Goal: Task Accomplishment & Management: Complete application form

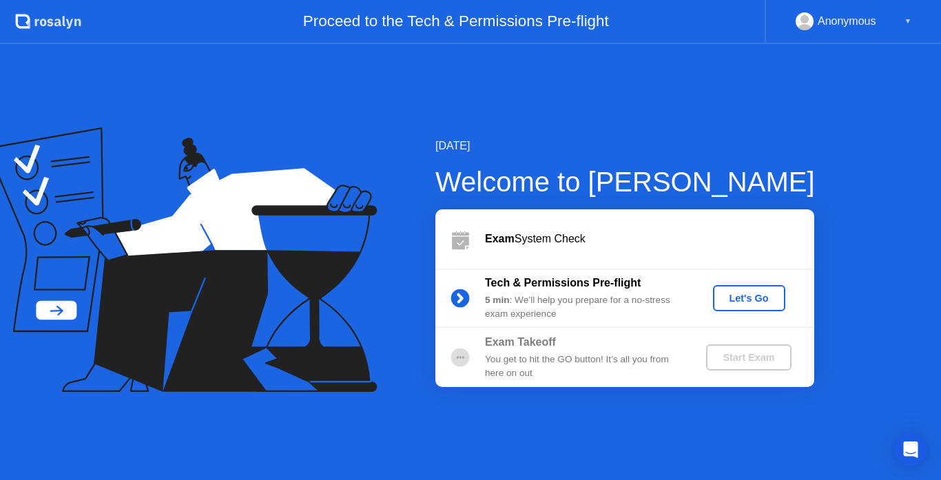
click at [751, 296] on div "Let's Go" at bounding box center [749, 298] width 61 height 11
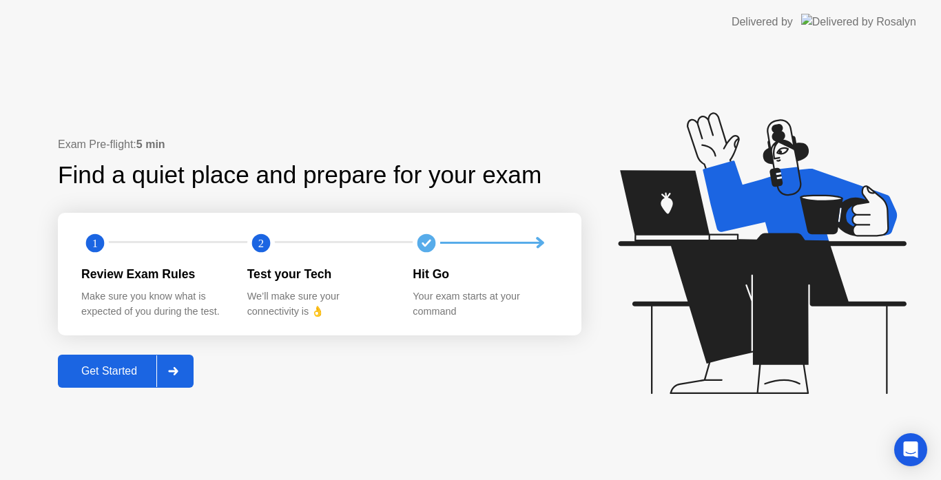
click at [107, 375] on div "Get Started" at bounding box center [109, 371] width 94 height 12
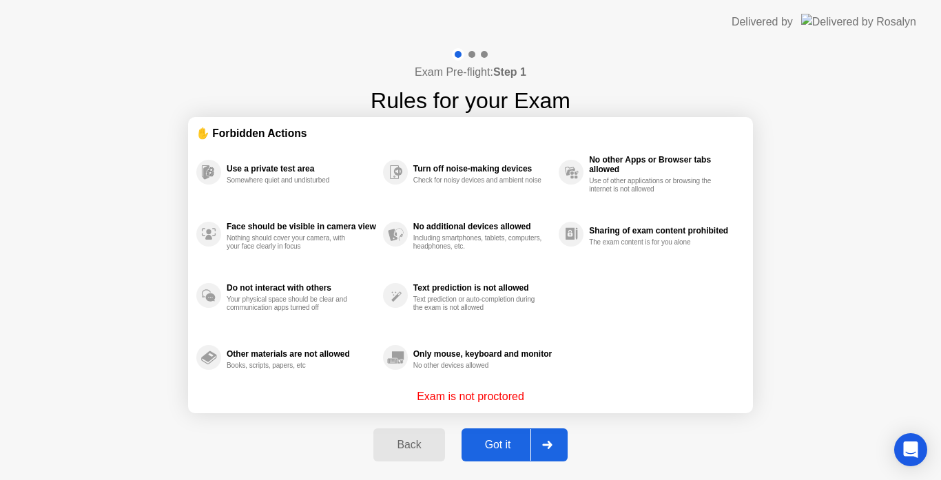
click at [491, 442] on div "Got it" at bounding box center [498, 445] width 65 height 12
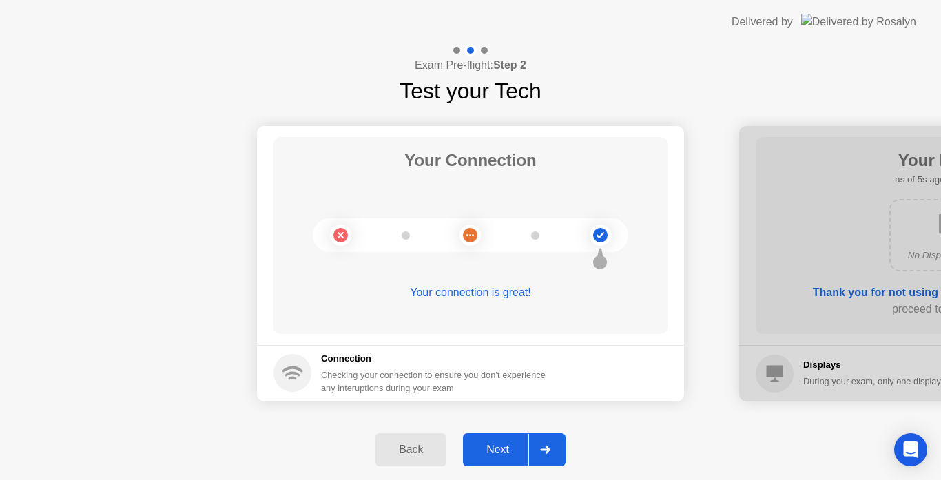
click at [491, 444] on div "Next" at bounding box center [497, 450] width 61 height 12
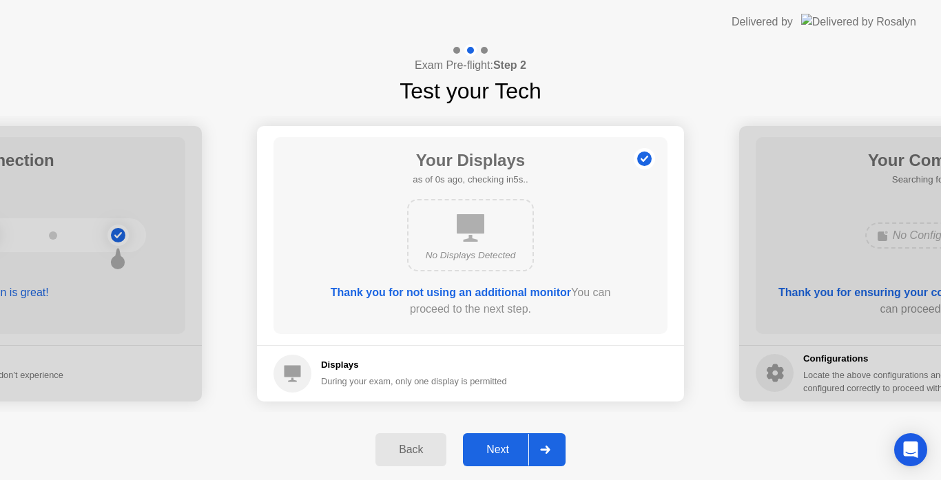
click at [491, 444] on div "Next" at bounding box center [497, 450] width 61 height 12
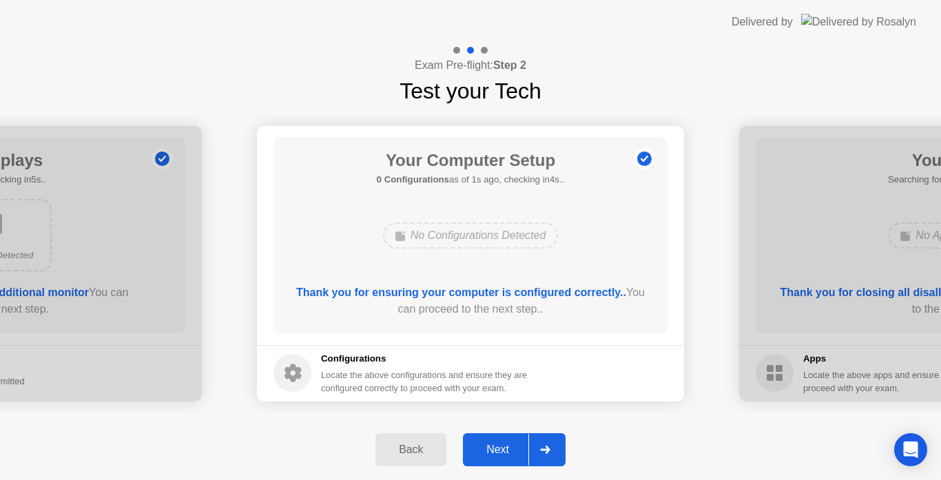
click at [491, 444] on div "Next" at bounding box center [497, 450] width 61 height 12
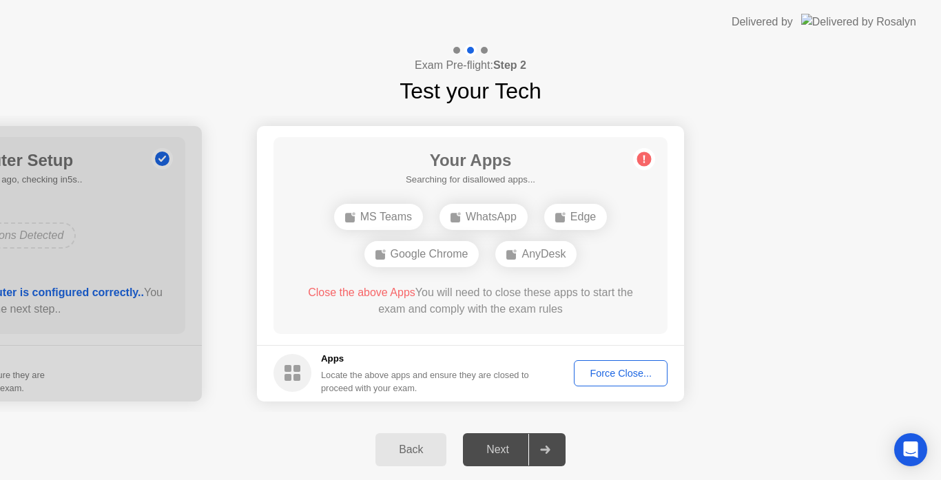
click at [616, 368] on div "Force Close..." at bounding box center [621, 373] width 84 height 11
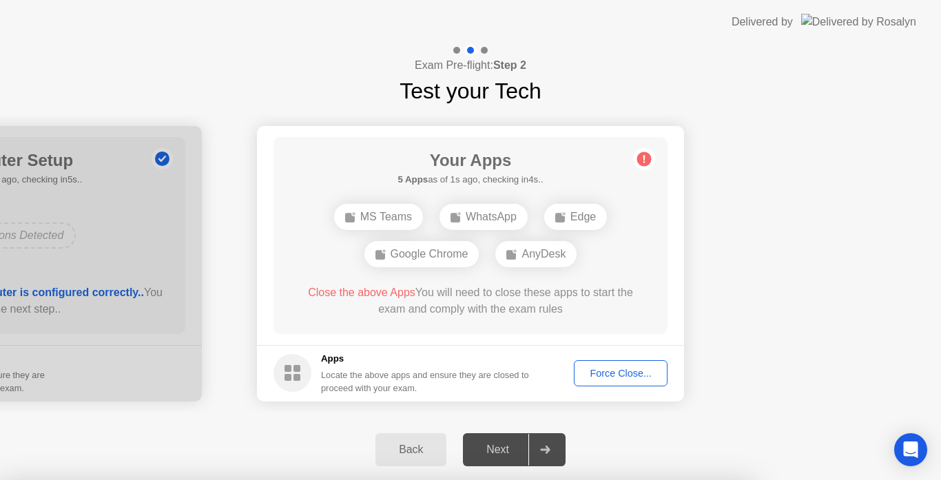
click at [686, 281] on body "Delivered by Exam Pre-flight: Step 2 Test your Tech Your Connection Your connec…" at bounding box center [470, 240] width 941 height 480
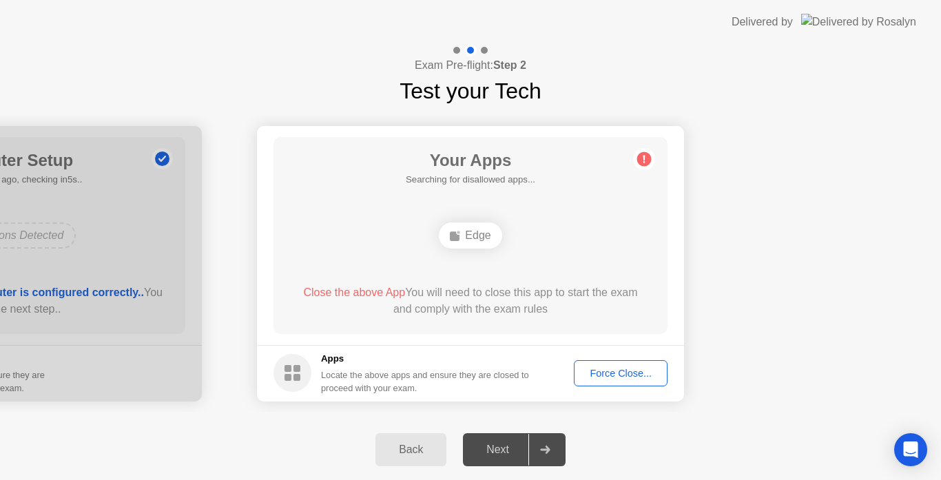
click at [611, 376] on div "Force Close..." at bounding box center [621, 373] width 84 height 11
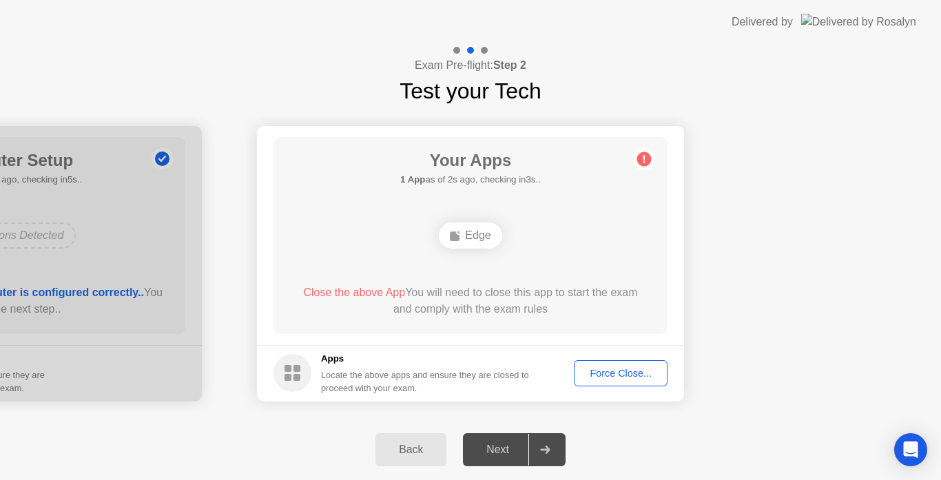
click at [628, 379] on div "Force Close..." at bounding box center [621, 373] width 84 height 11
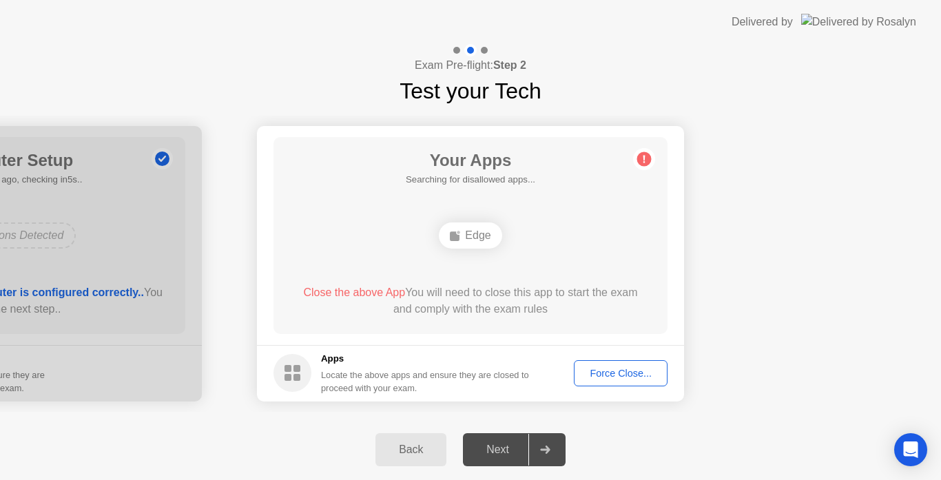
click at [500, 453] on div "Next" at bounding box center [497, 450] width 61 height 12
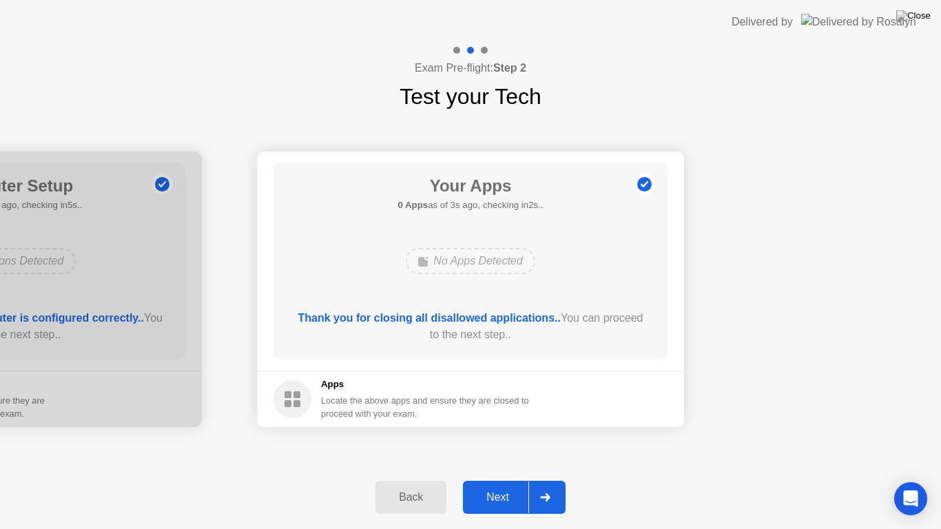
click at [507, 480] on div "Next" at bounding box center [497, 497] width 61 height 12
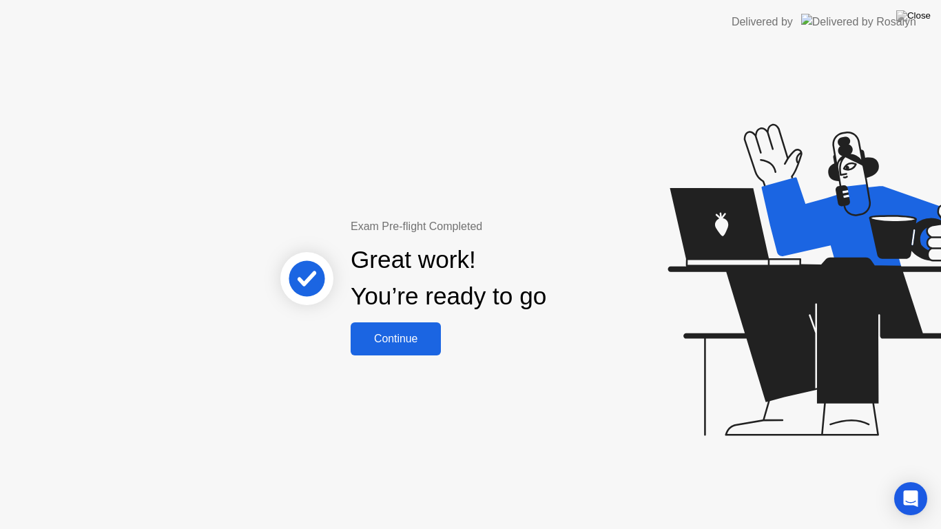
click at [418, 345] on div "Continue" at bounding box center [396, 339] width 82 height 12
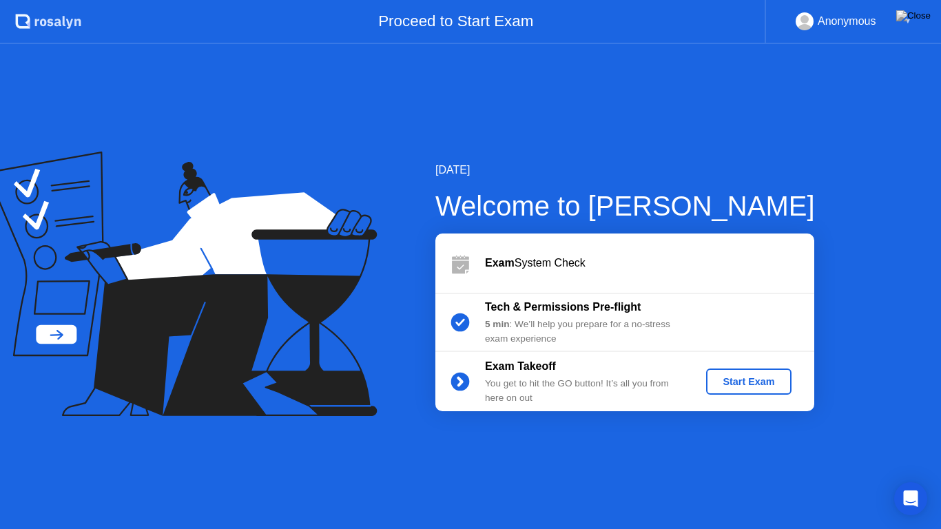
click at [746, 376] on div "Start Exam" at bounding box center [749, 381] width 74 height 11
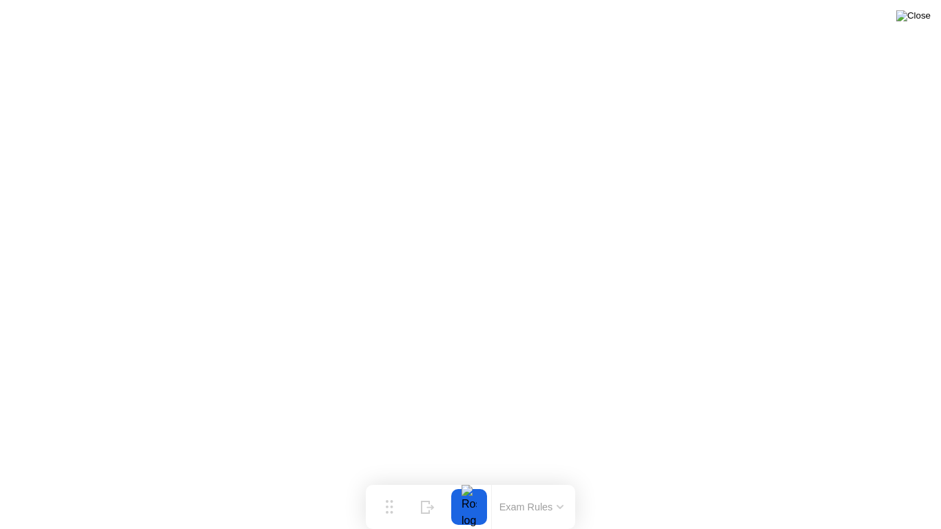
click at [924, 21] on img at bounding box center [914, 15] width 34 height 11
